Goal: Use online tool/utility: Utilize a website feature to perform a specific function

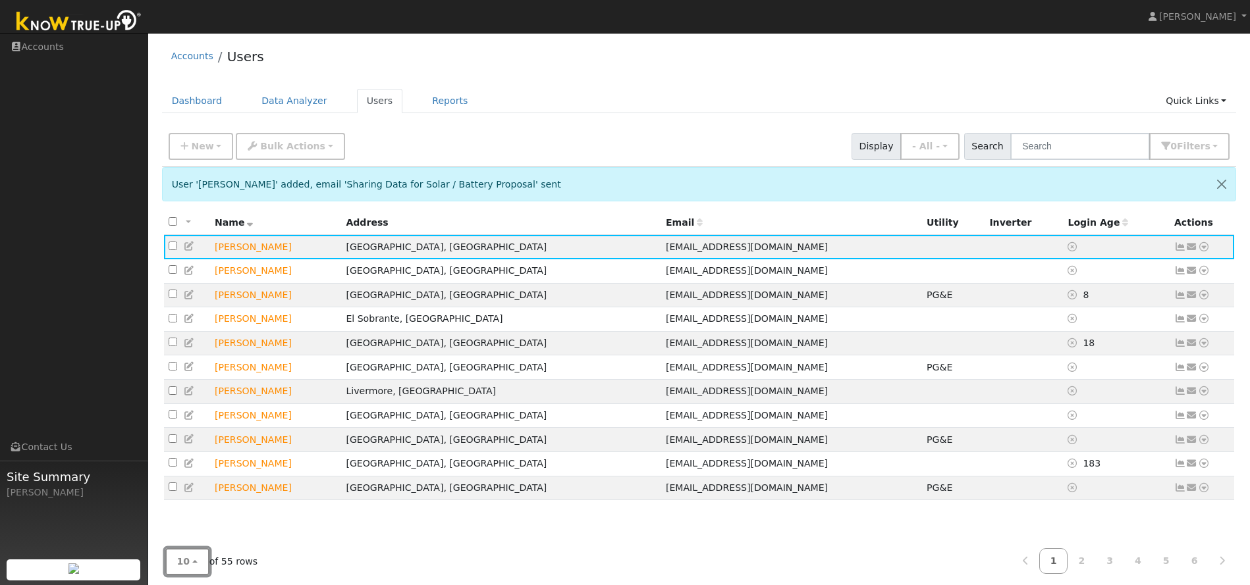
click at [186, 562] on span "10" at bounding box center [183, 561] width 13 height 11
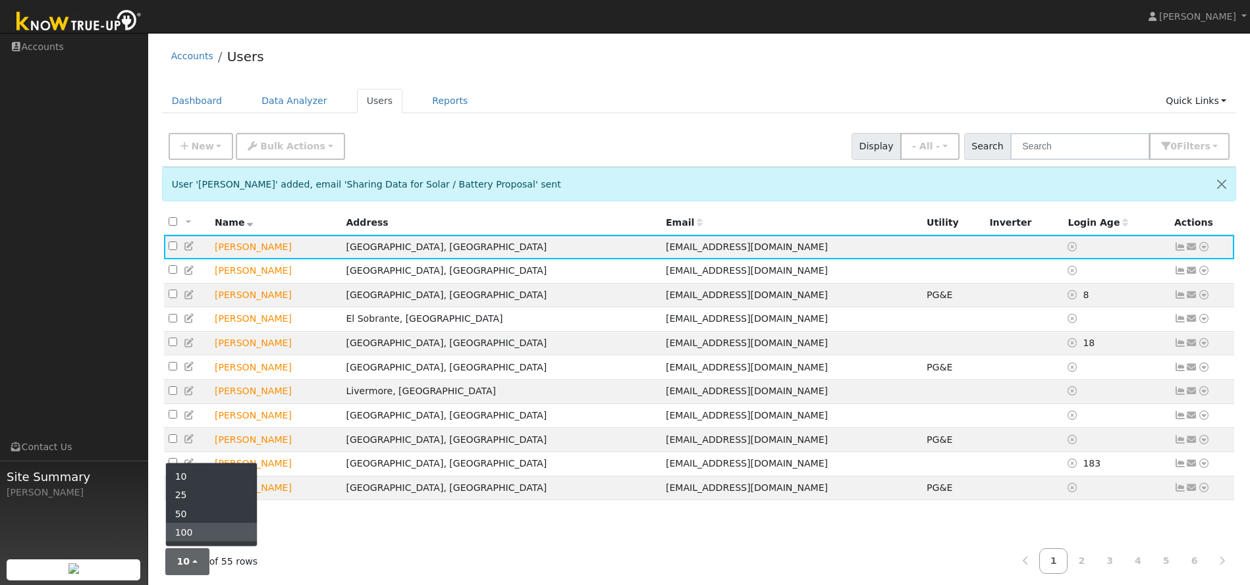
click at [196, 533] on link "100" at bounding box center [212, 532] width 92 height 18
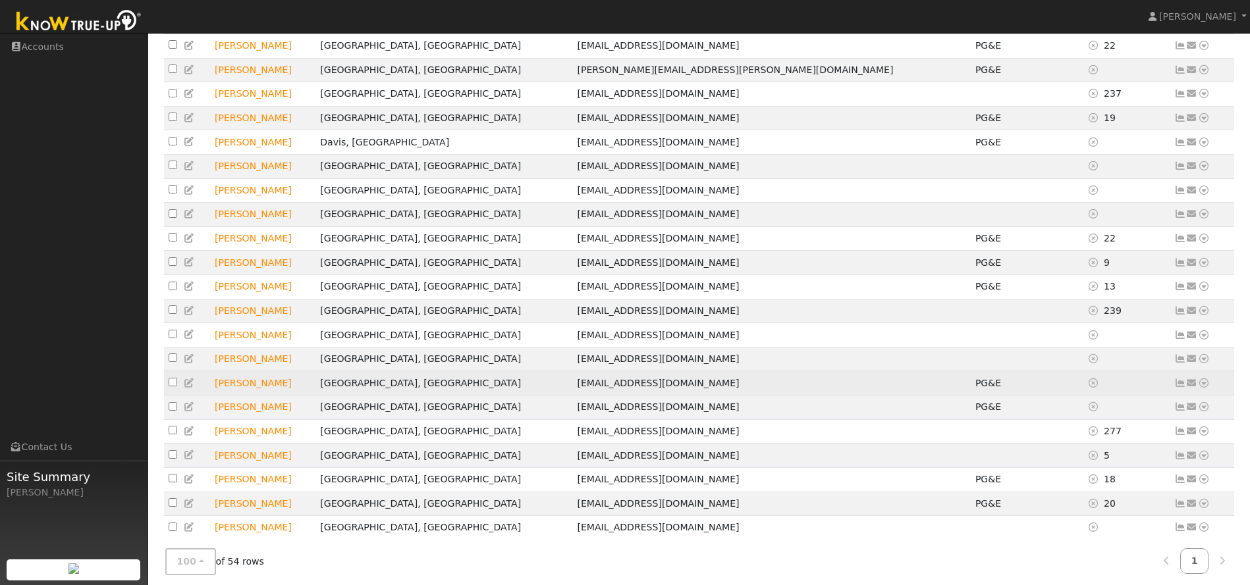
scroll to position [889, 0]
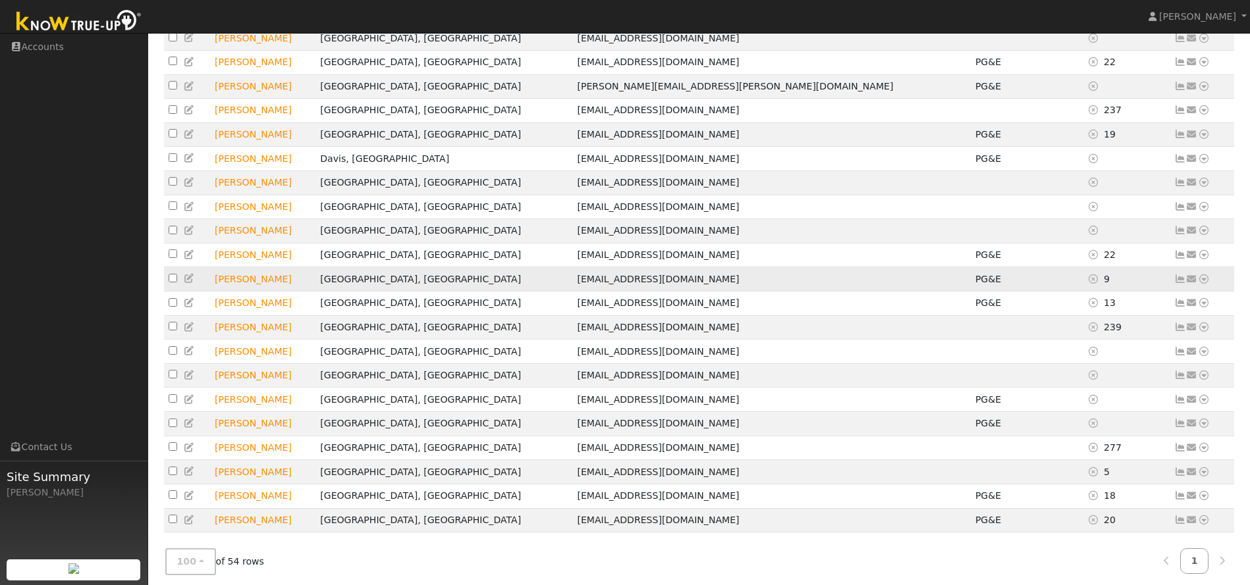
click at [1205, 284] on icon at bounding box center [1204, 279] width 12 height 9
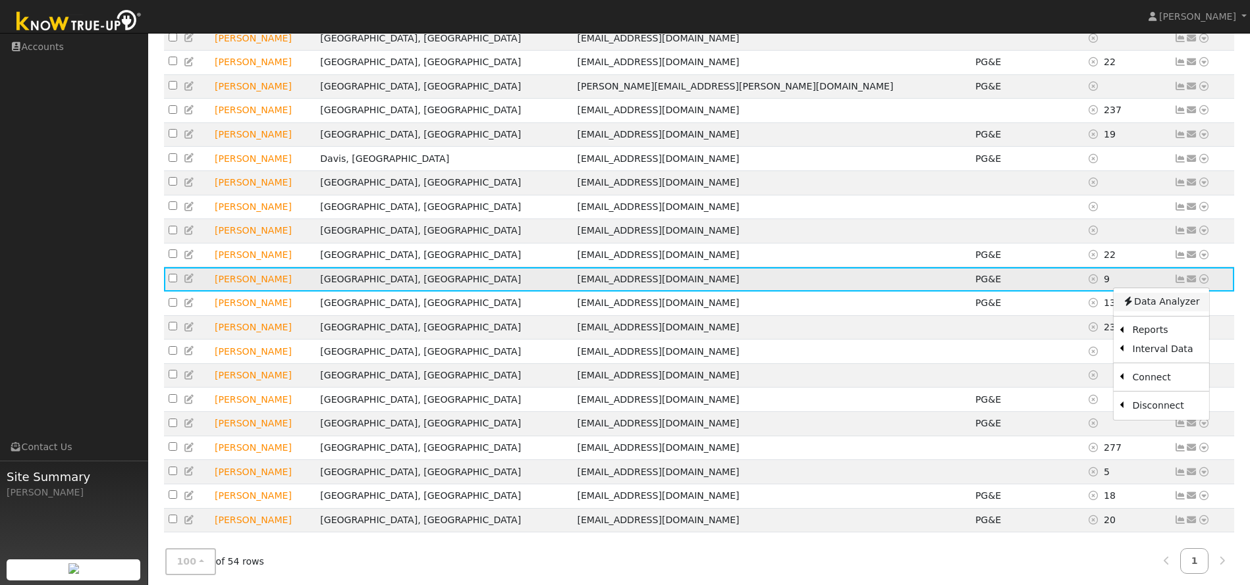
click at [1176, 311] on link "Data Analyzer" at bounding box center [1160, 302] width 95 height 18
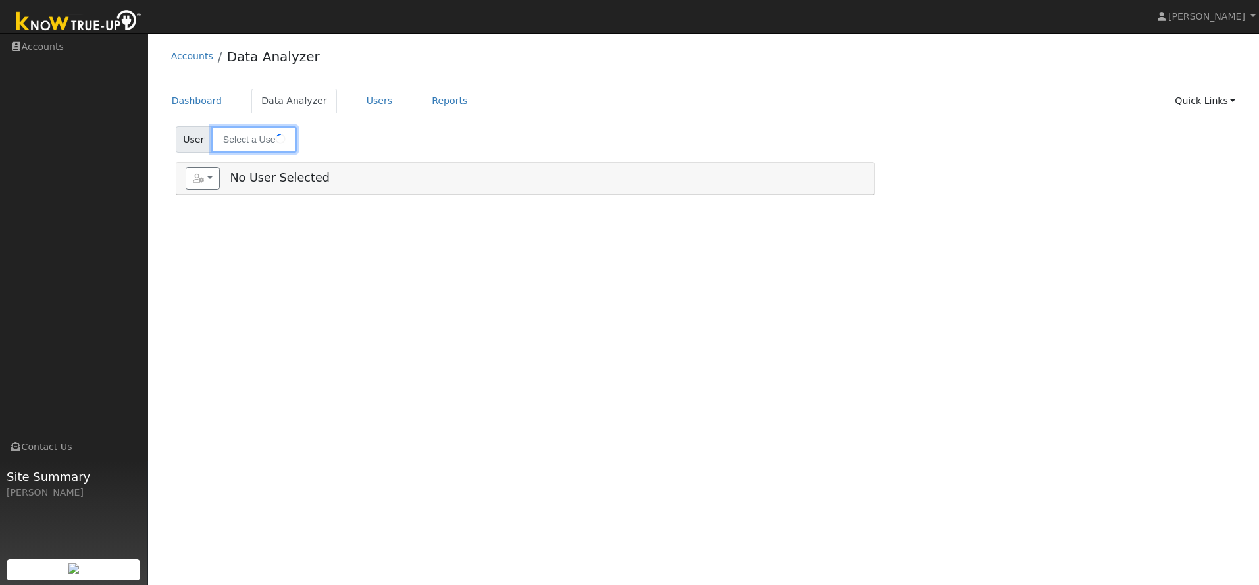
type input "[PERSON_NAME]"
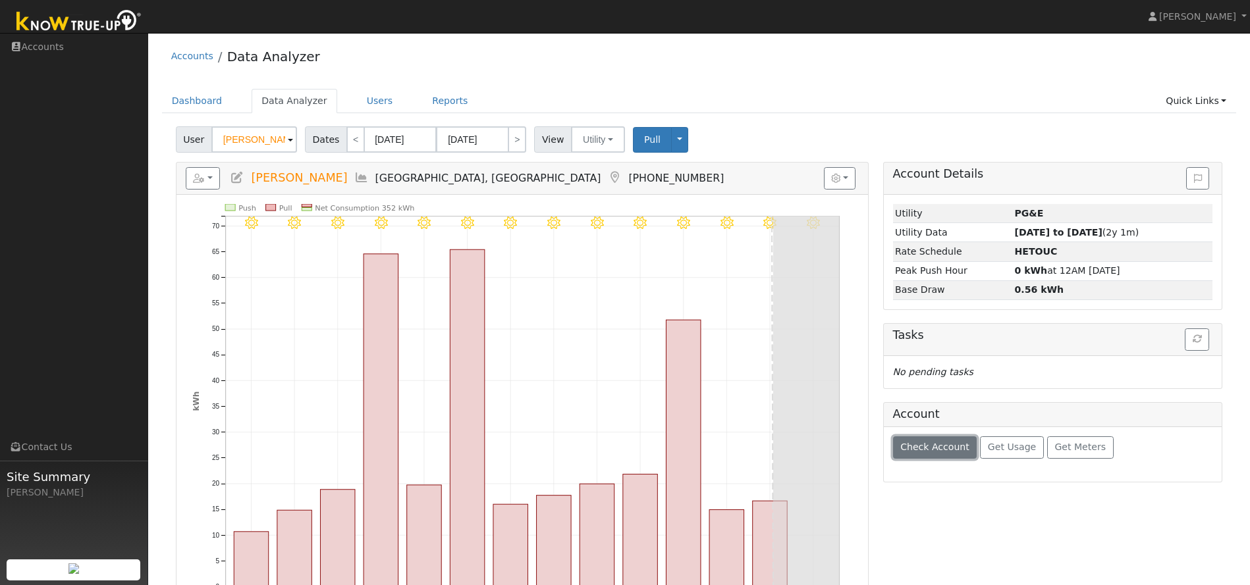
click at [949, 445] on span "Check Account" at bounding box center [934, 447] width 69 height 11
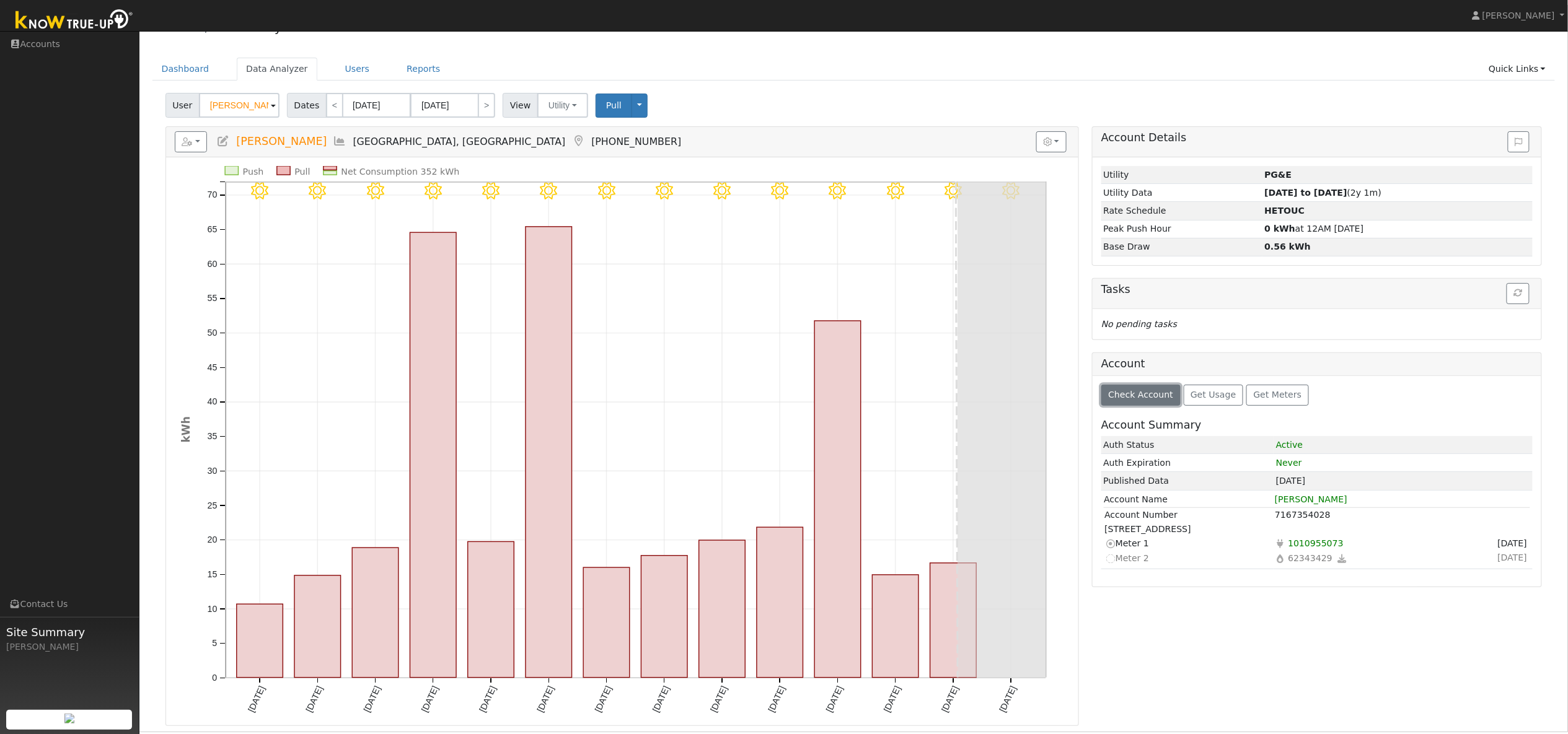
scroll to position [31, 0]
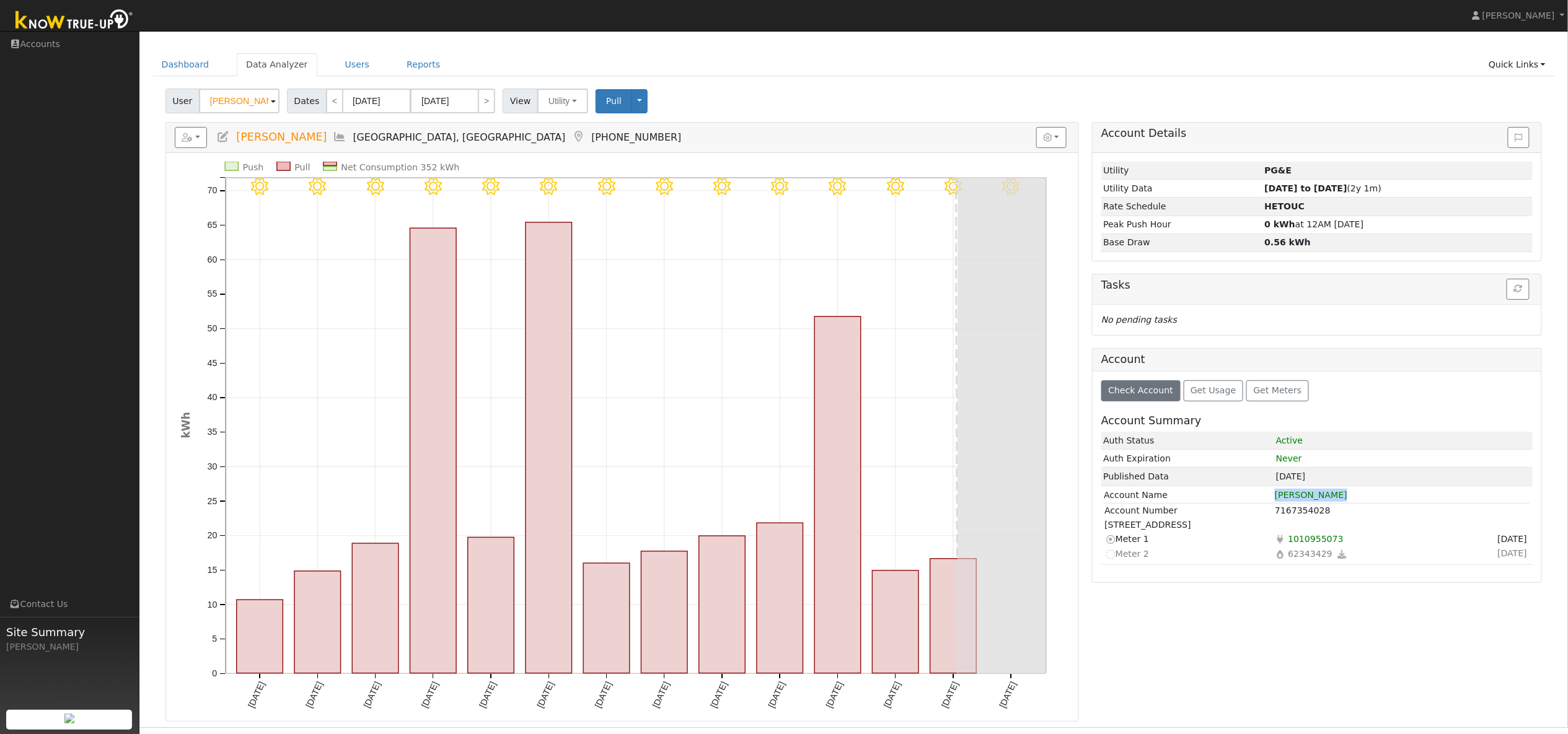
drag, startPoint x: 1357, startPoint y: 500, endPoint x: 1261, endPoint y: 497, distance: 96.0
click at [1185, 497] on tr "Account Name [PERSON_NAME]" at bounding box center [1317, 495] width 427 height 14
copy tr "[PERSON_NAME]"
click at [1058, 54] on ul "Dashboard Data Analyzer Users Reports Quick Links Quick Add Quick Connect Run a…" at bounding box center [854, 65] width 1402 height 23
